Goal: Find contact information: Find contact information

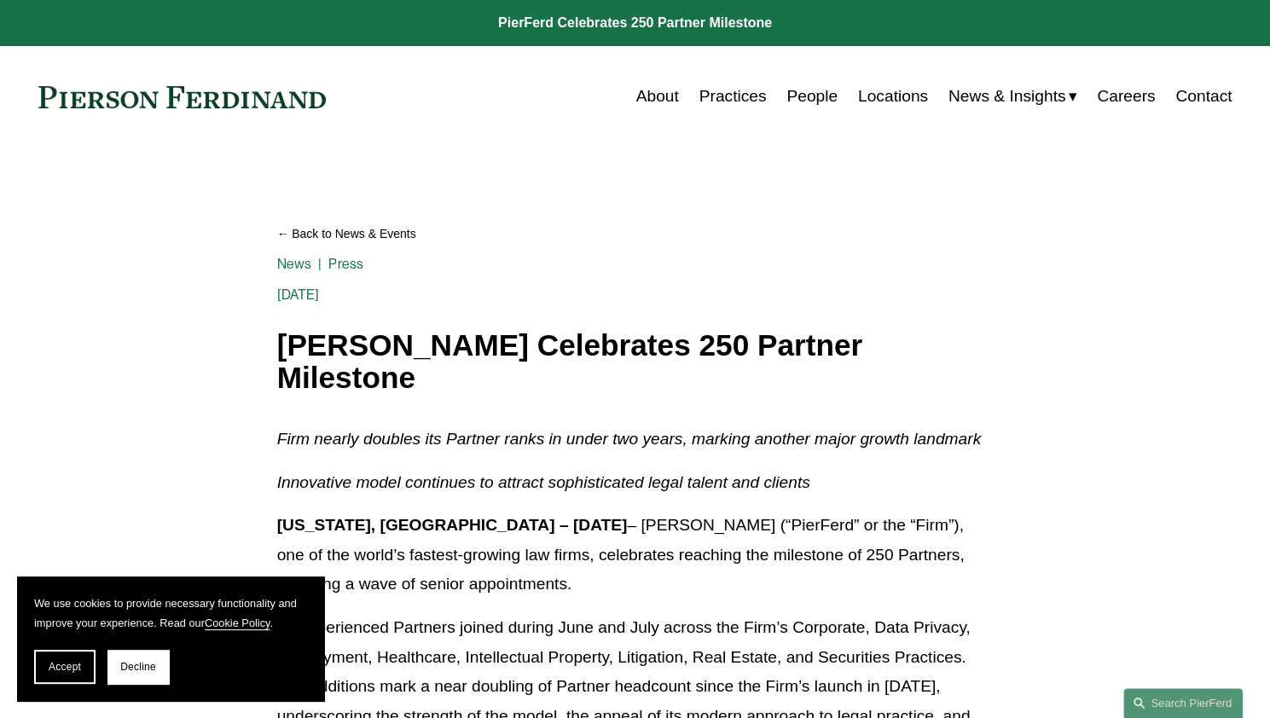
drag, startPoint x: 73, startPoint y: 673, endPoint x: 90, endPoint y: 608, distance: 67.1
click at [73, 672] on button "Accept" at bounding box center [64, 667] width 61 height 34
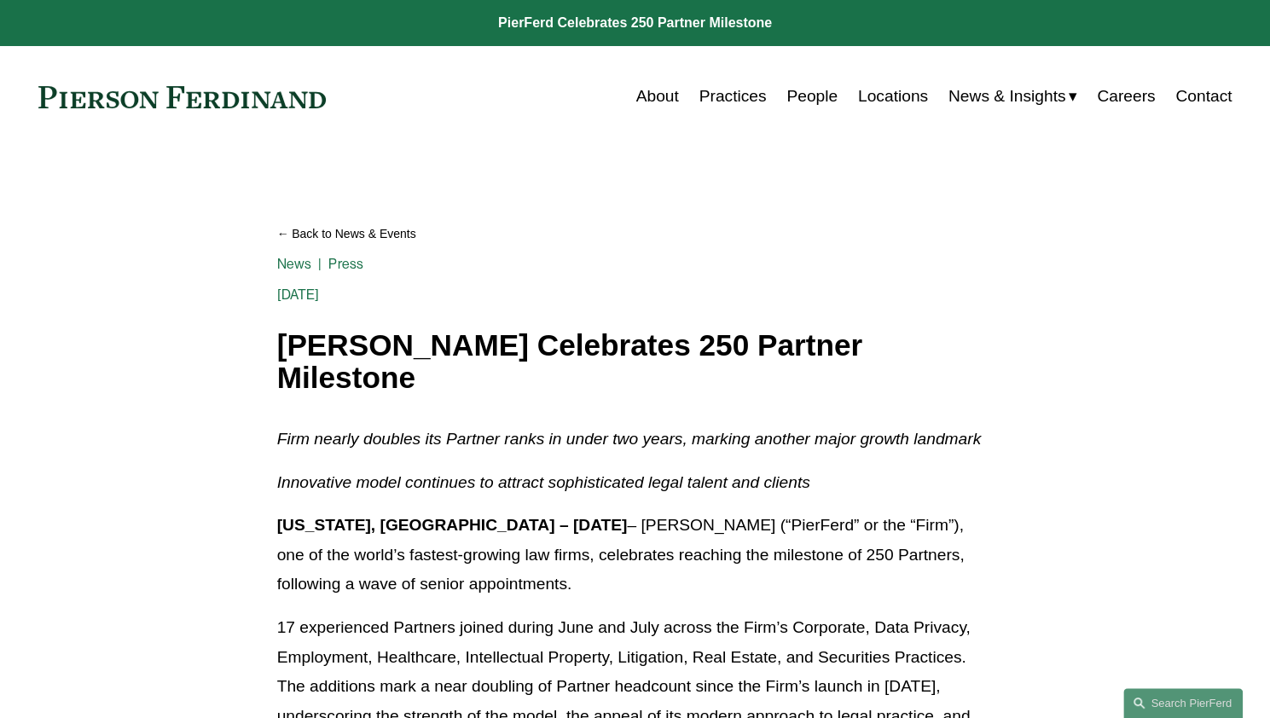
click at [816, 90] on link "People" at bounding box center [812, 96] width 51 height 32
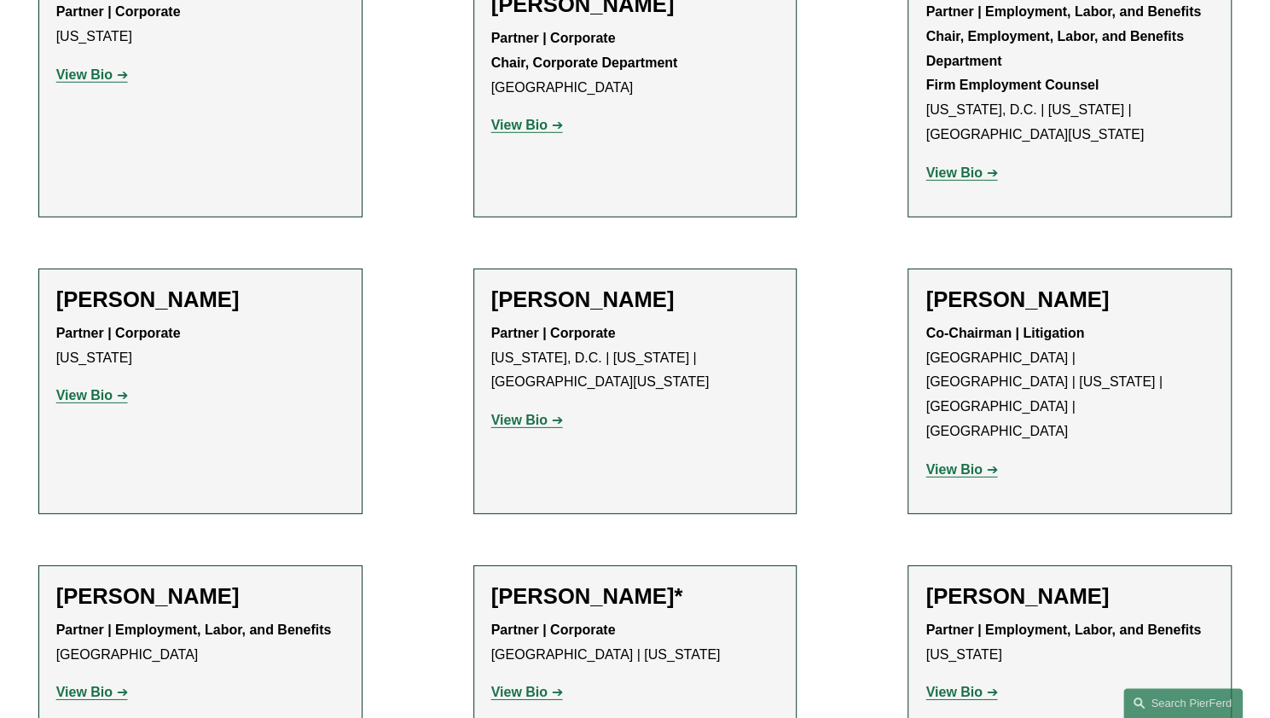
scroll to position [6570, 0]
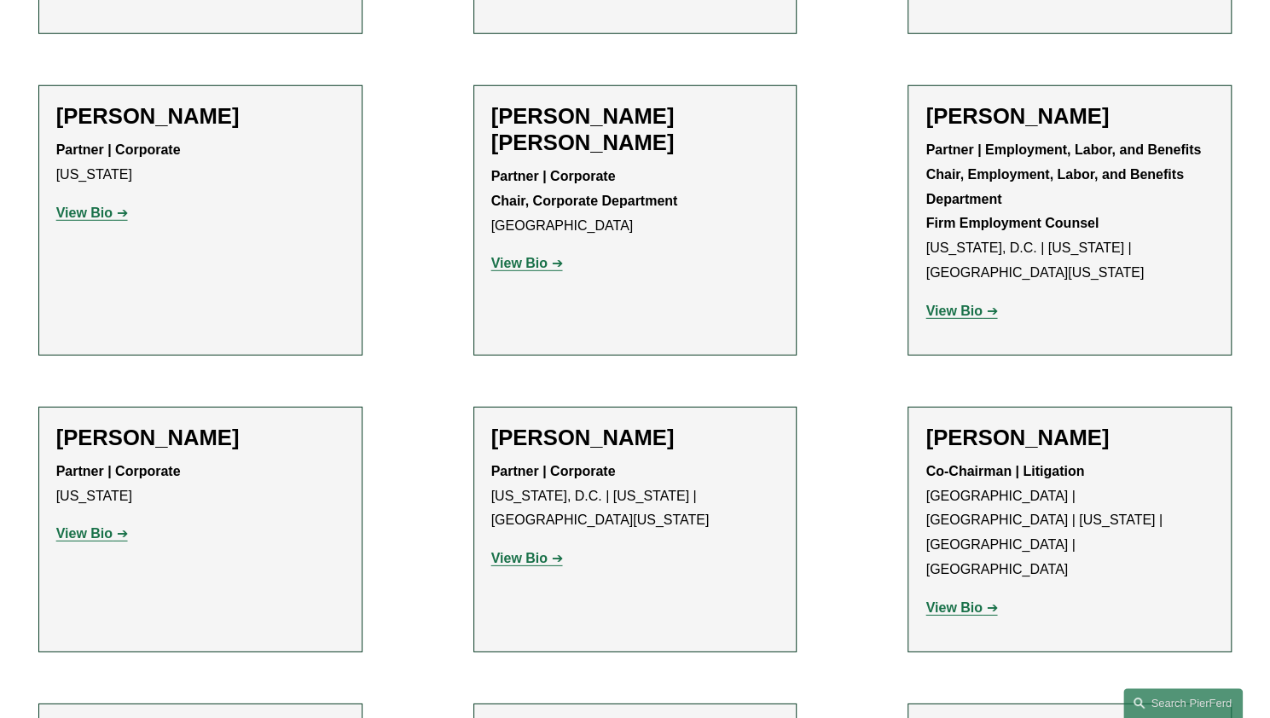
click at [974, 601] on strong "View Bio" at bounding box center [954, 608] width 56 height 15
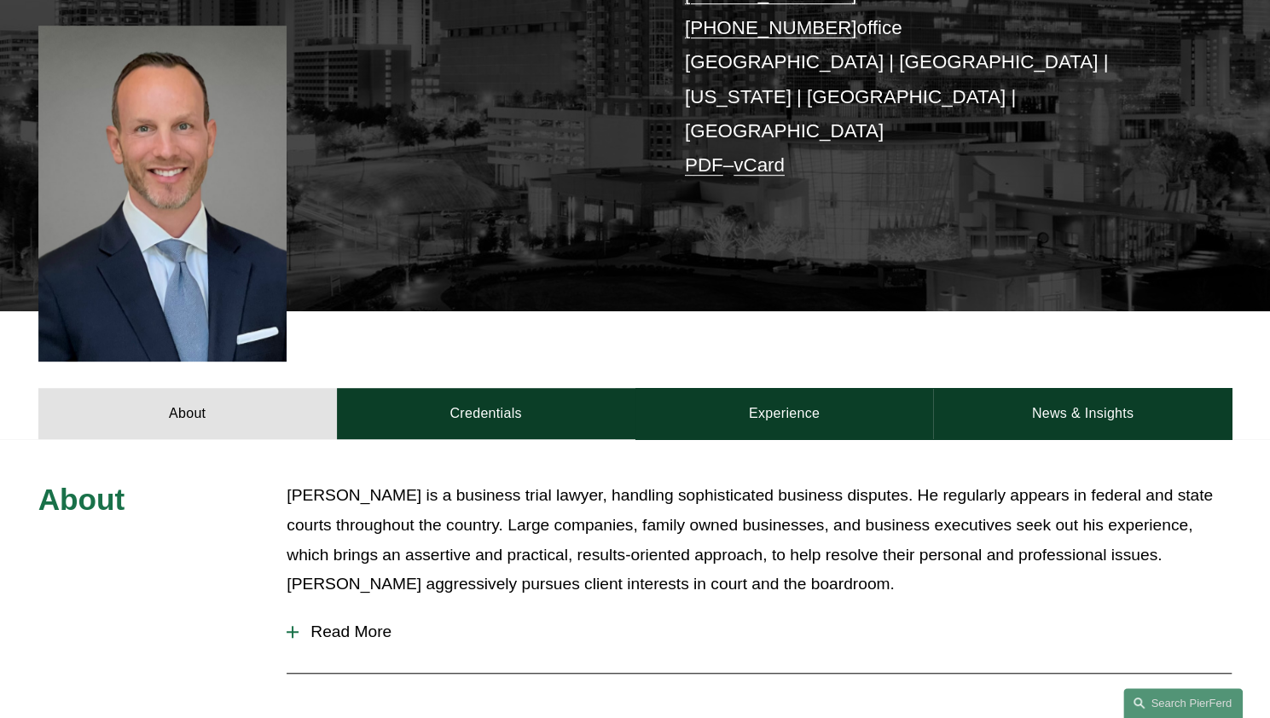
scroll to position [451, 0]
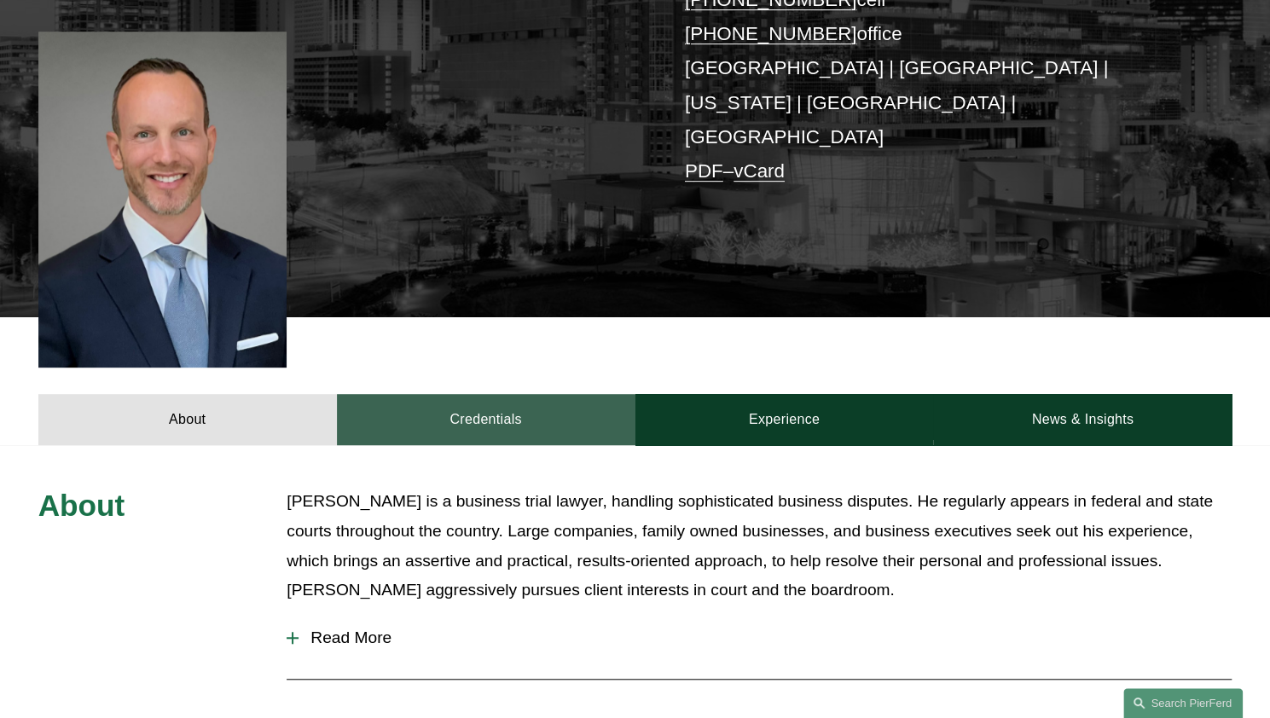
click at [552, 394] on link "Credentials" at bounding box center [486, 419] width 299 height 51
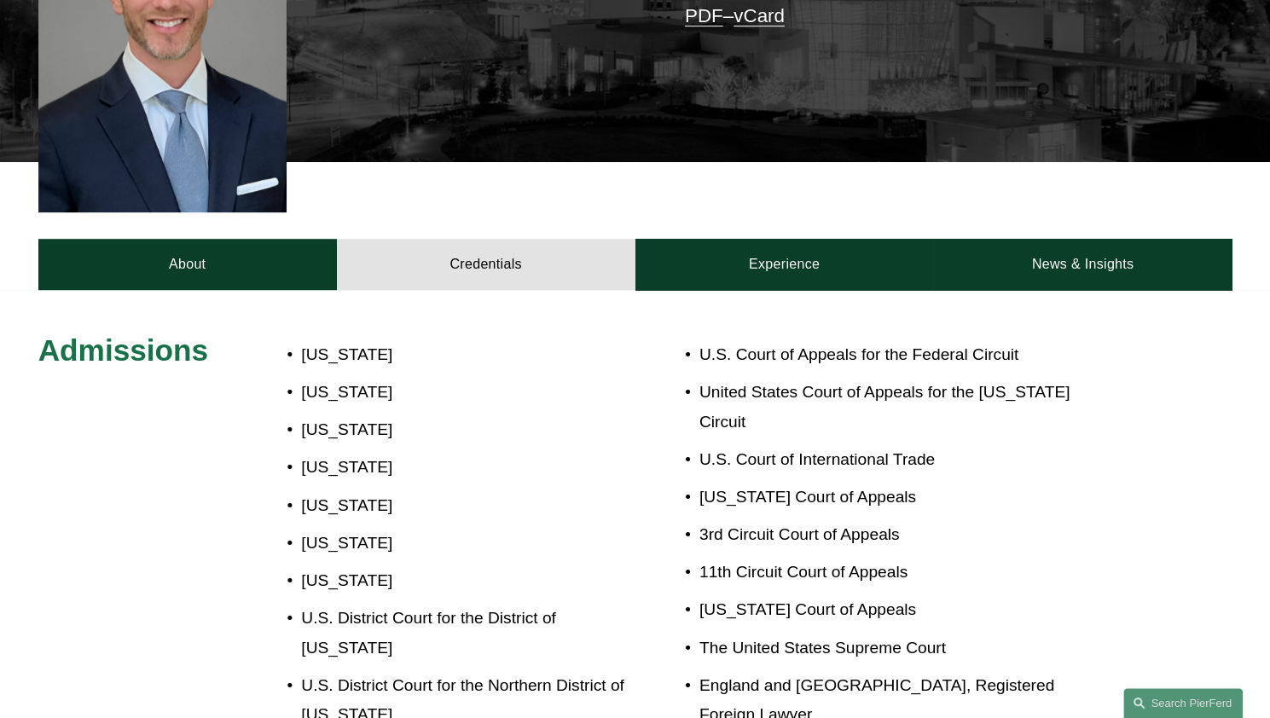
scroll to position [537, 0]
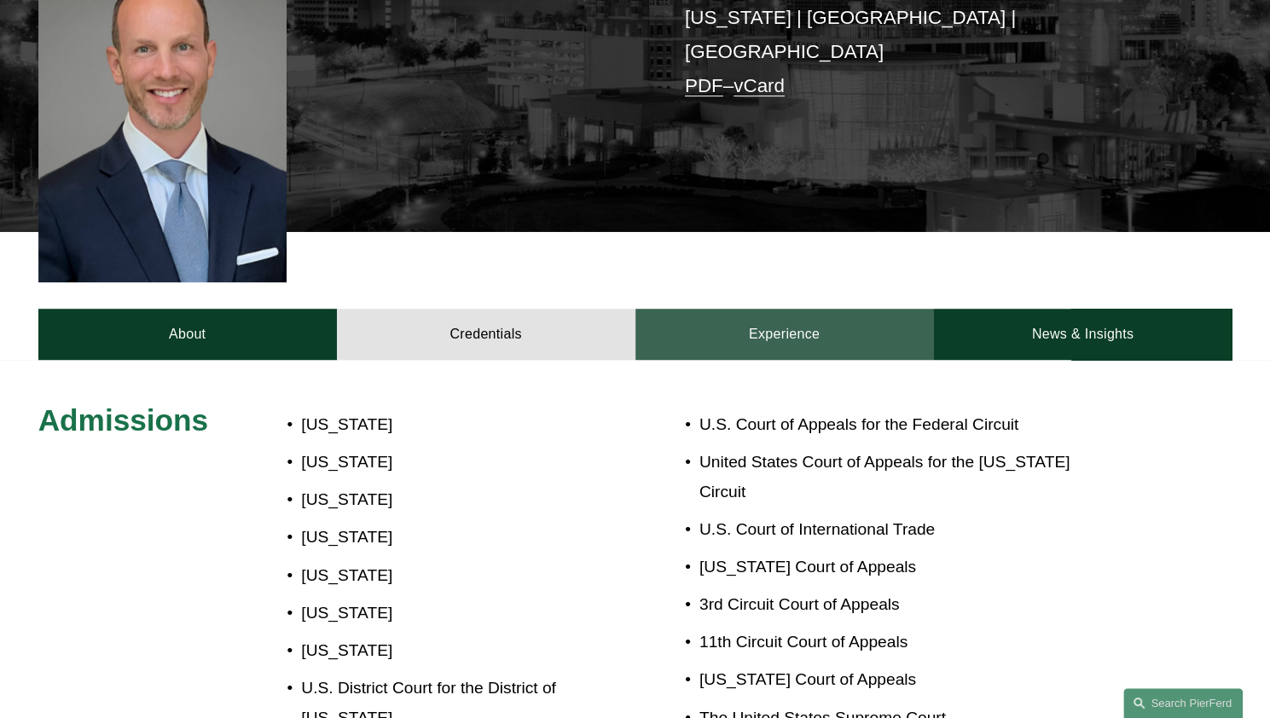
click at [836, 309] on link "Experience" at bounding box center [785, 334] width 299 height 51
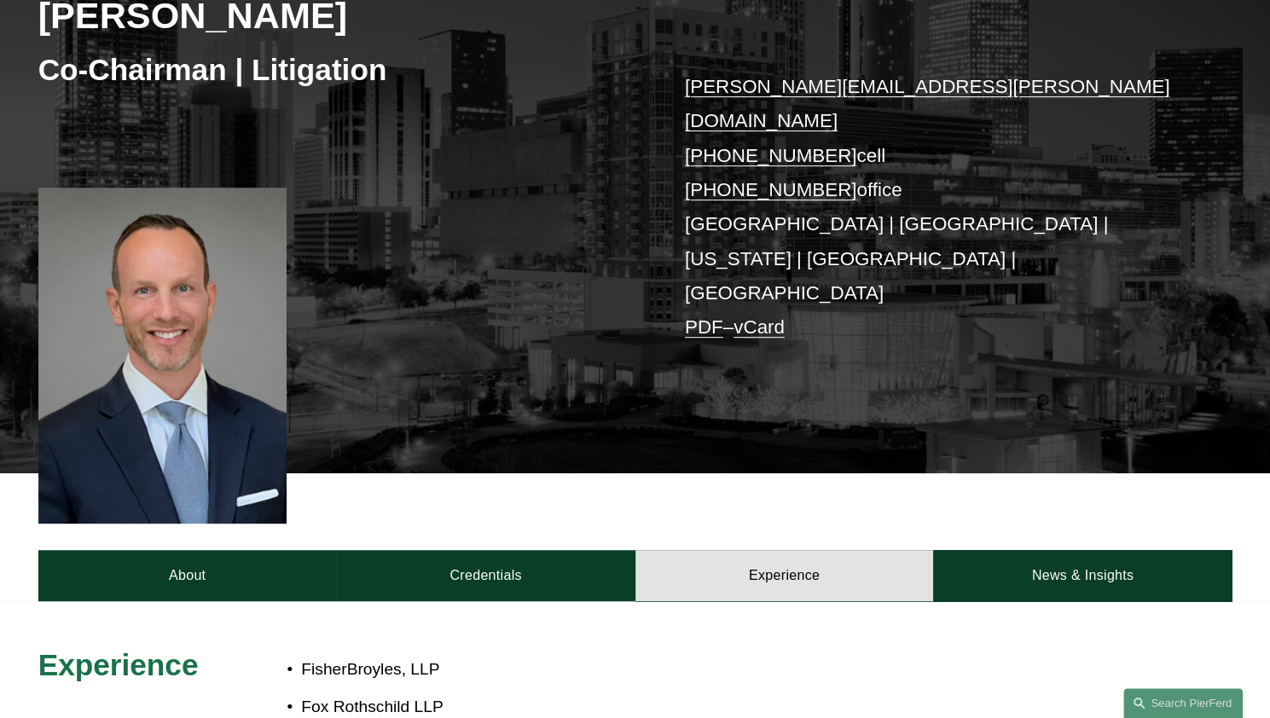
scroll to position [25, 0]
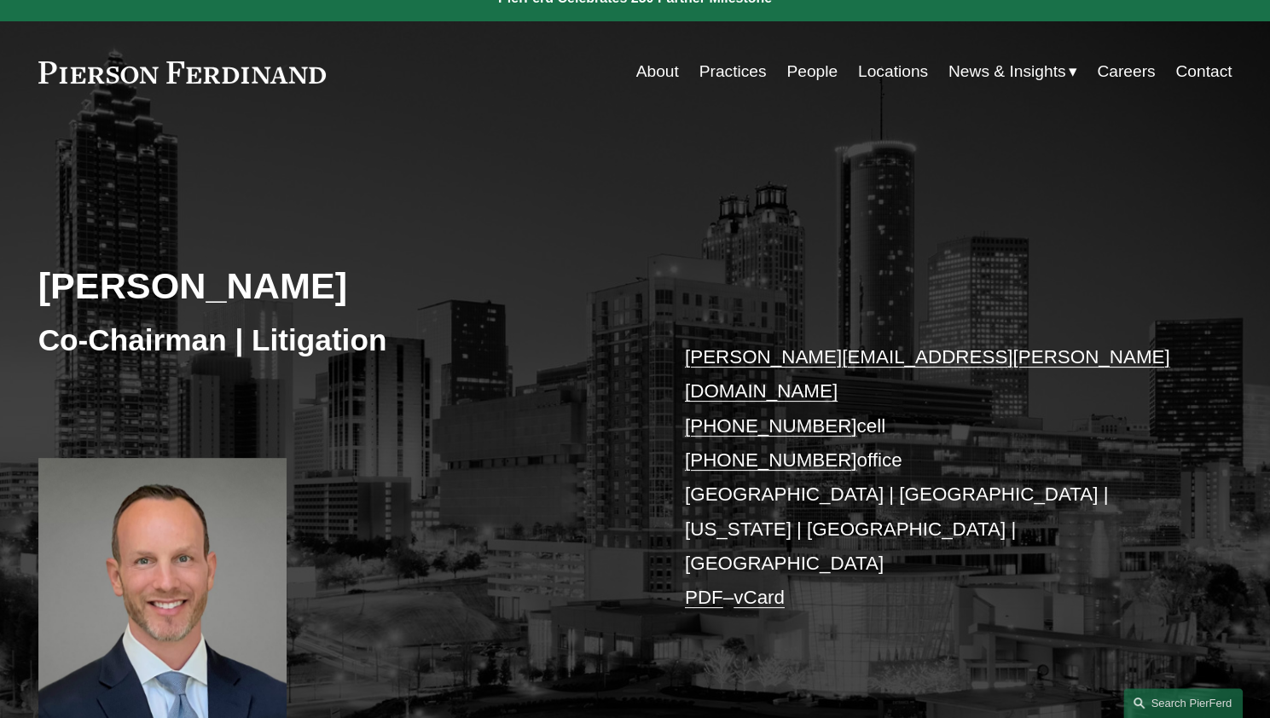
click at [882, 67] on link "Locations" at bounding box center [893, 71] width 70 height 32
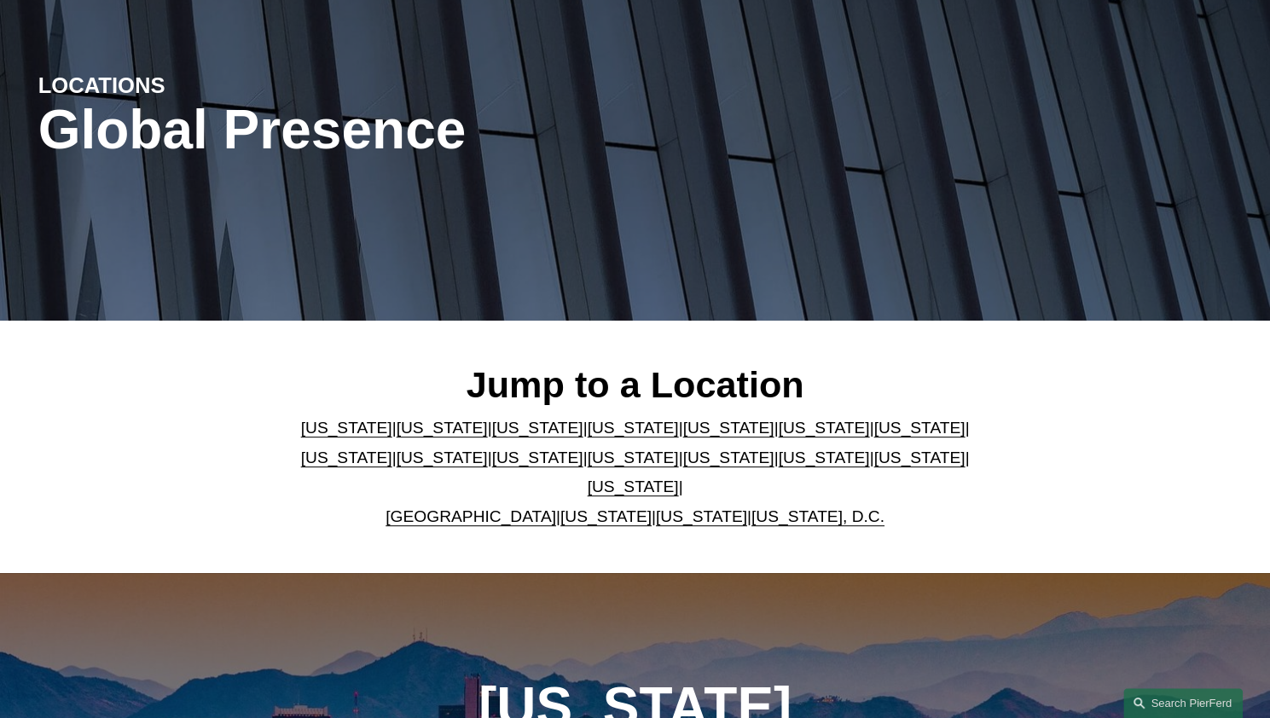
scroll to position [171, 0]
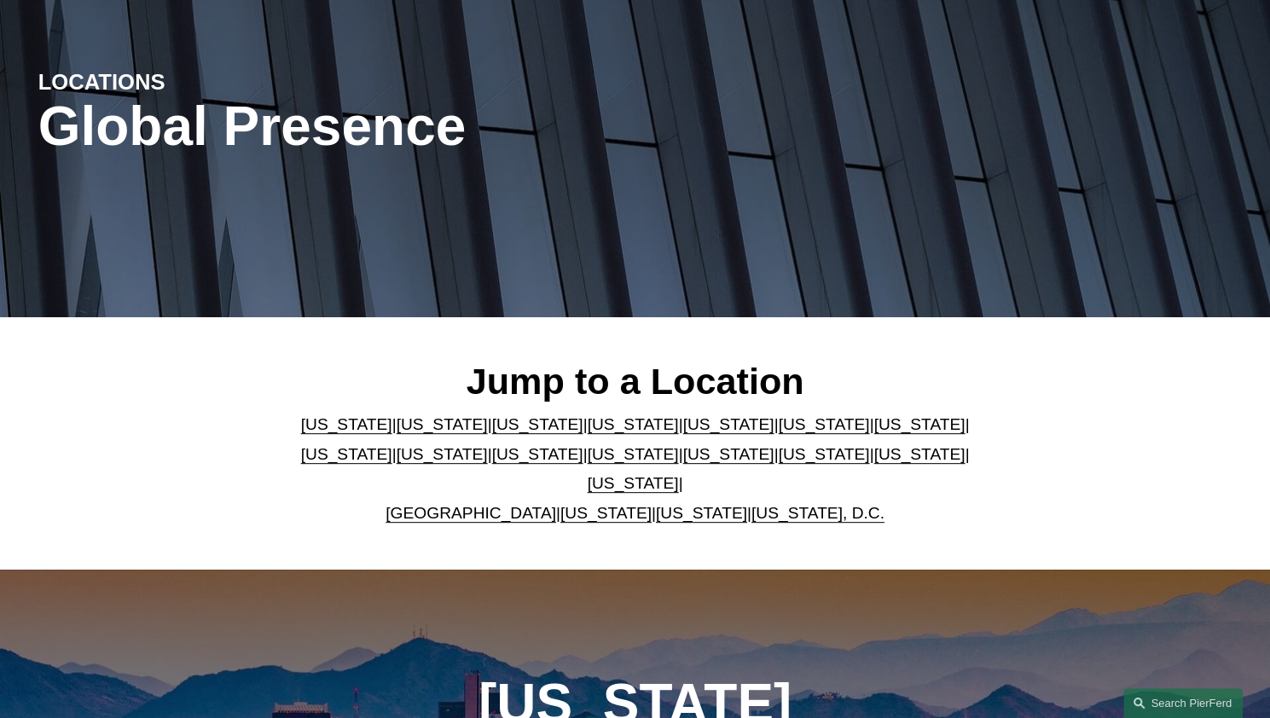
click at [778, 431] on link "[US_STATE]" at bounding box center [823, 425] width 91 height 18
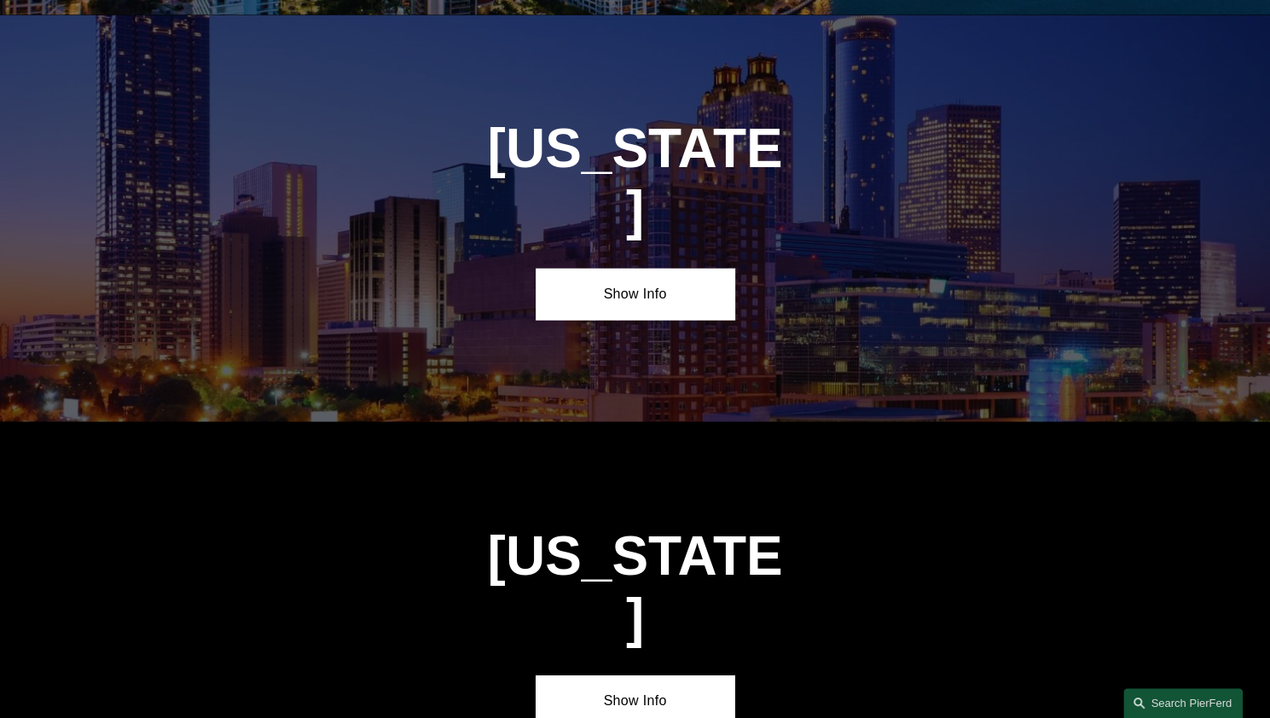
scroll to position [2525, 0]
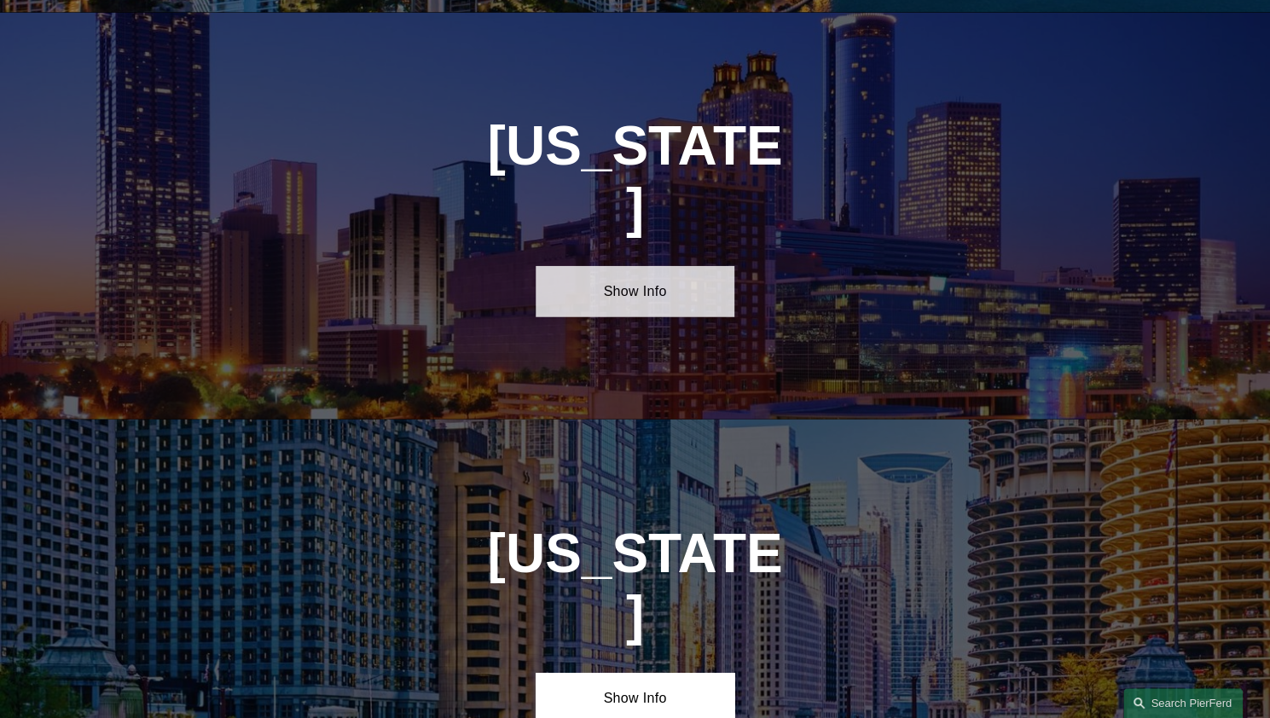
click at [655, 266] on link "Show Info" at bounding box center [635, 291] width 199 height 51
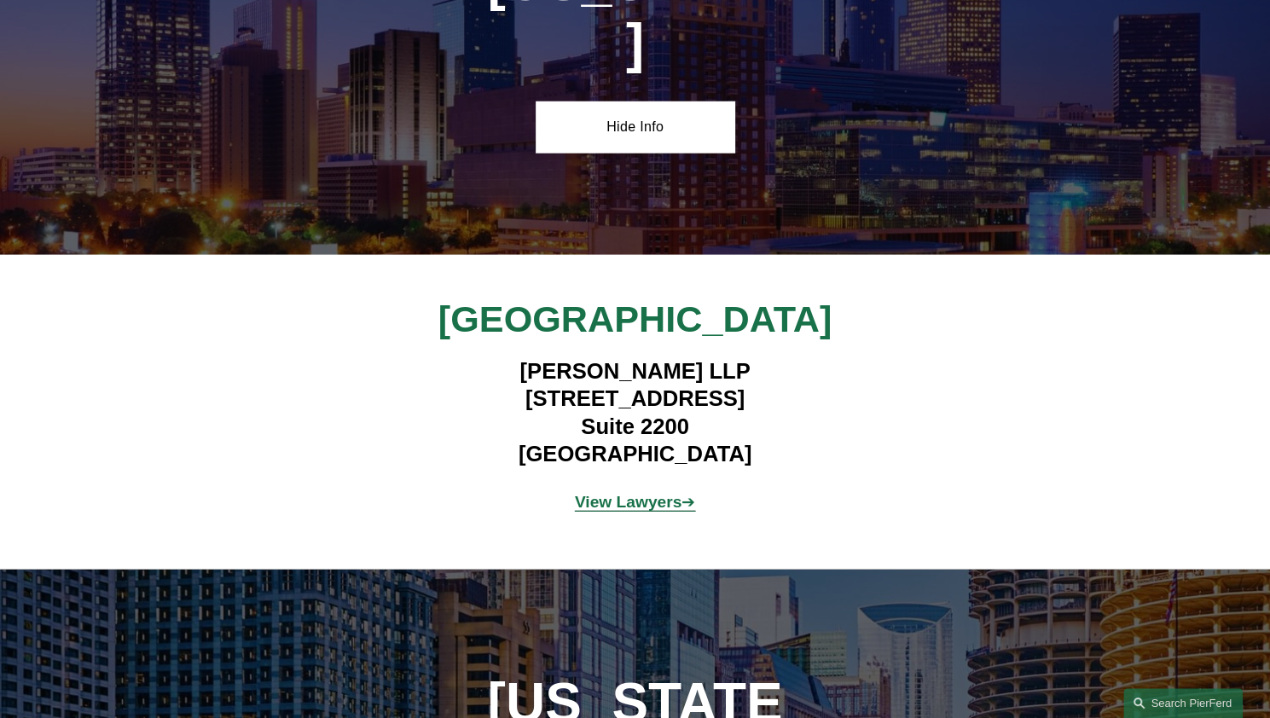
scroll to position [2695, 0]
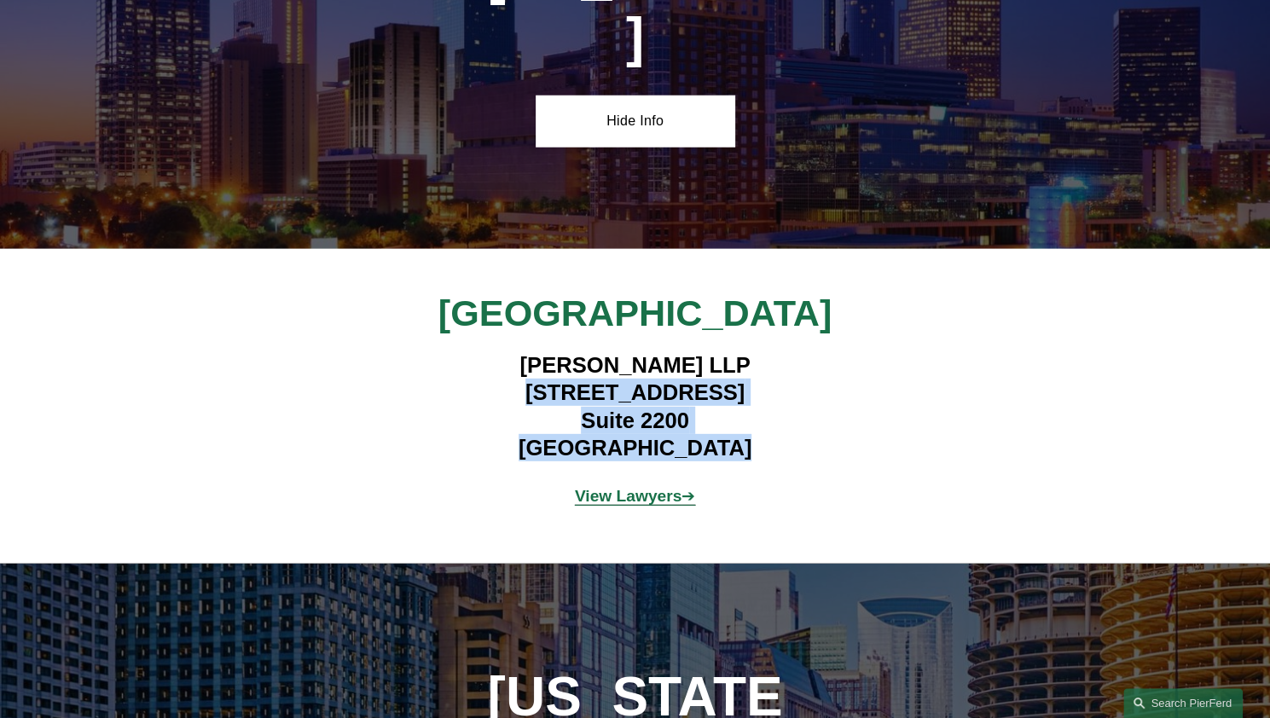
drag, startPoint x: 500, startPoint y: 332, endPoint x: 764, endPoint y: 384, distance: 268.7
click at [764, 384] on h4 "Pierson Ferdinand LLP 260 Peachtree Street NW Suite 2200 Atlanta, GA 30303" at bounding box center [635, 407] width 497 height 111
